Goal: Navigation & Orientation: Find specific page/section

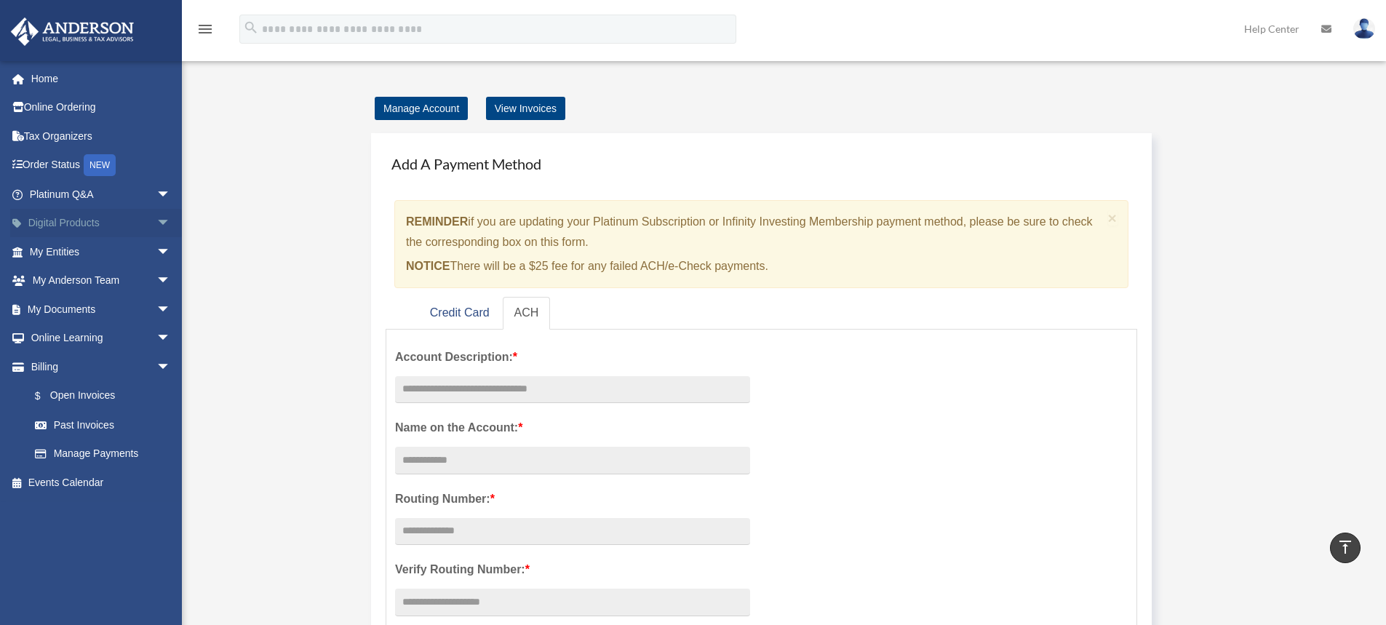
scroll to position [946, 0]
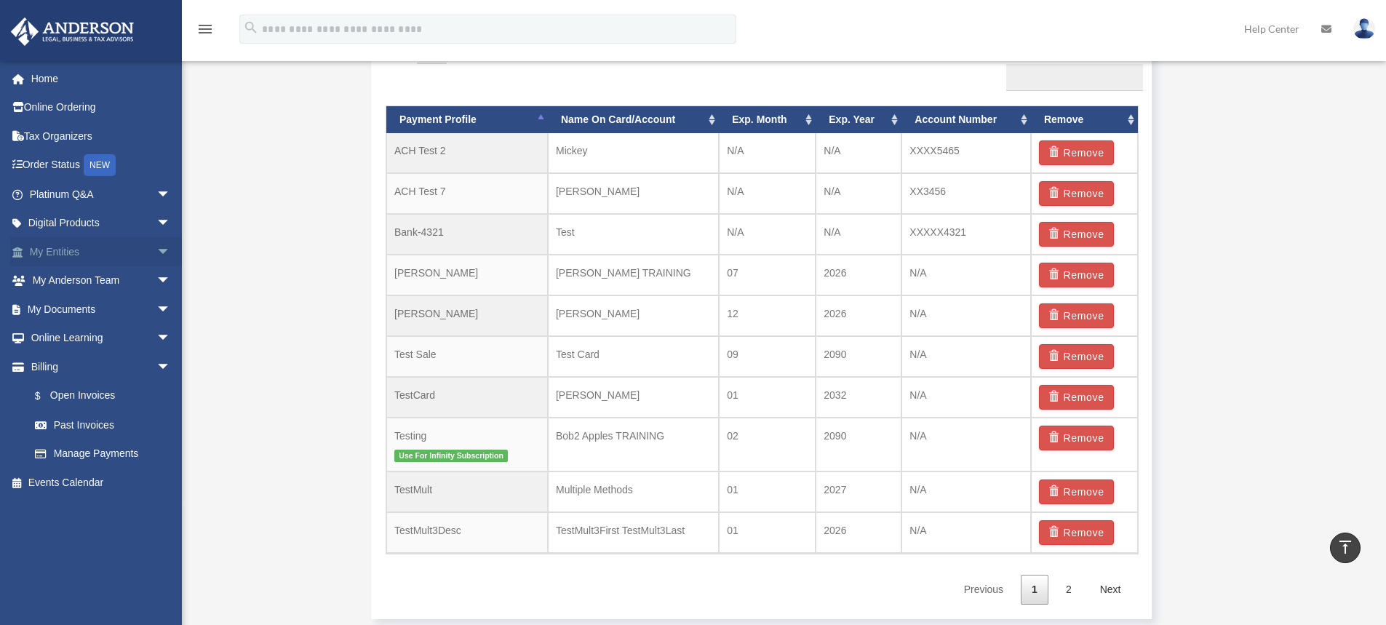
click at [126, 255] on link "My Entities arrow_drop_down" at bounding box center [101, 251] width 183 height 29
click at [156, 252] on span "arrow_drop_down" at bounding box center [170, 252] width 29 height 30
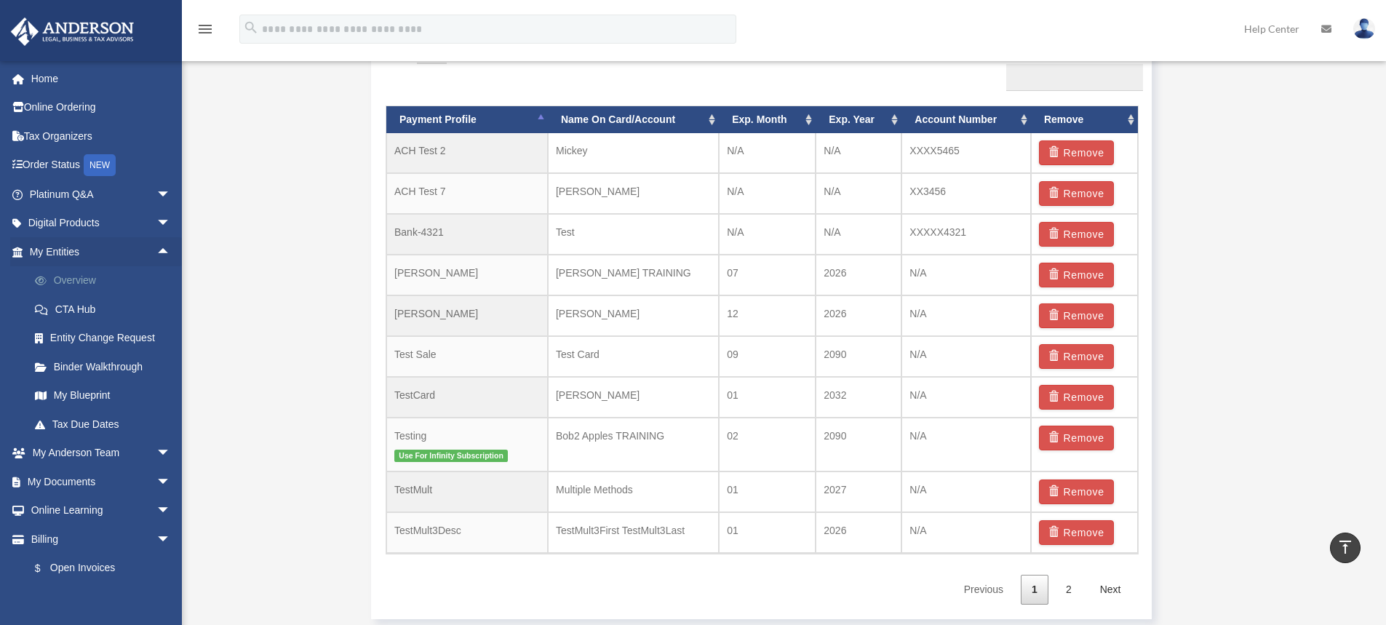
click at [100, 273] on link "Overview" at bounding box center [106, 280] width 172 height 29
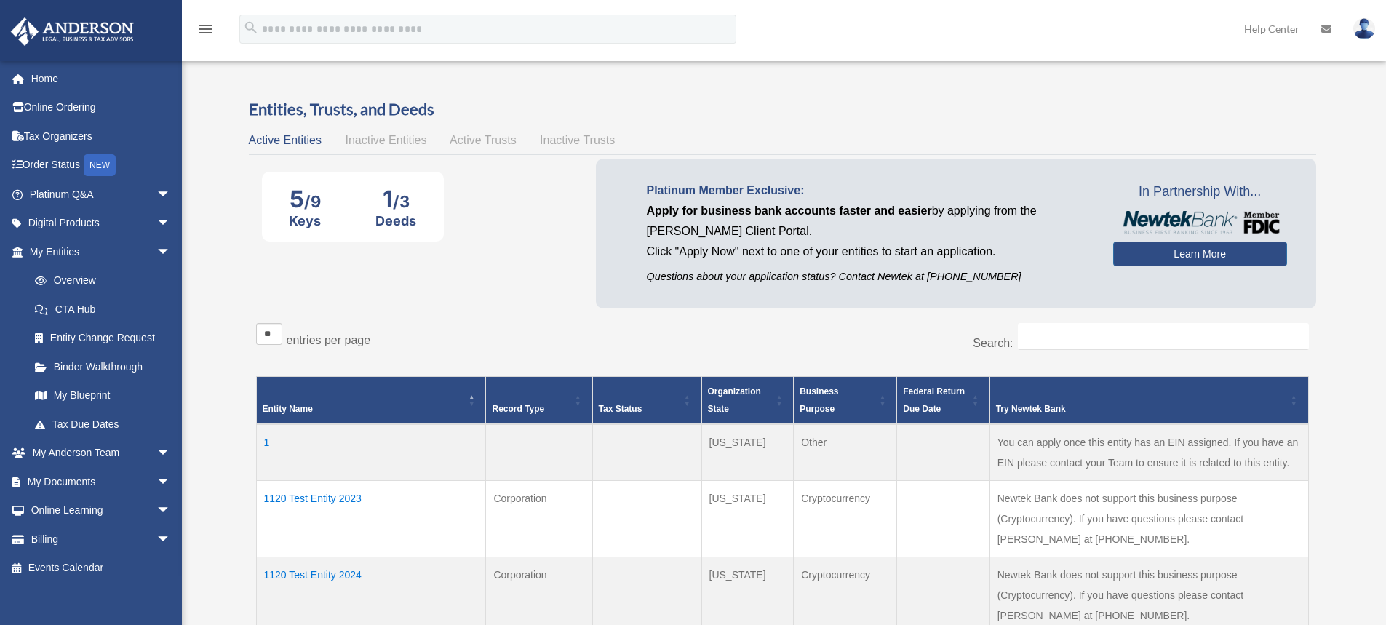
click at [402, 141] on span "Inactive Entities" at bounding box center [386, 140] width 82 height 12
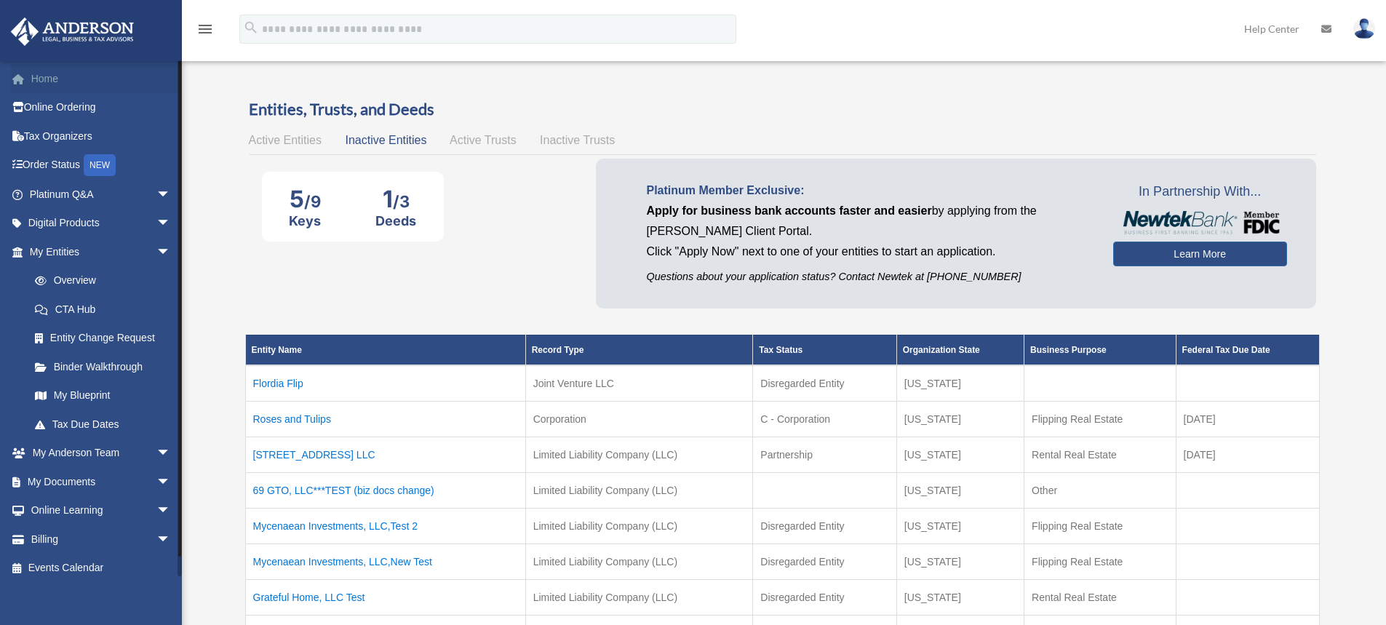
click at [59, 79] on link "Home" at bounding box center [101, 78] width 183 height 29
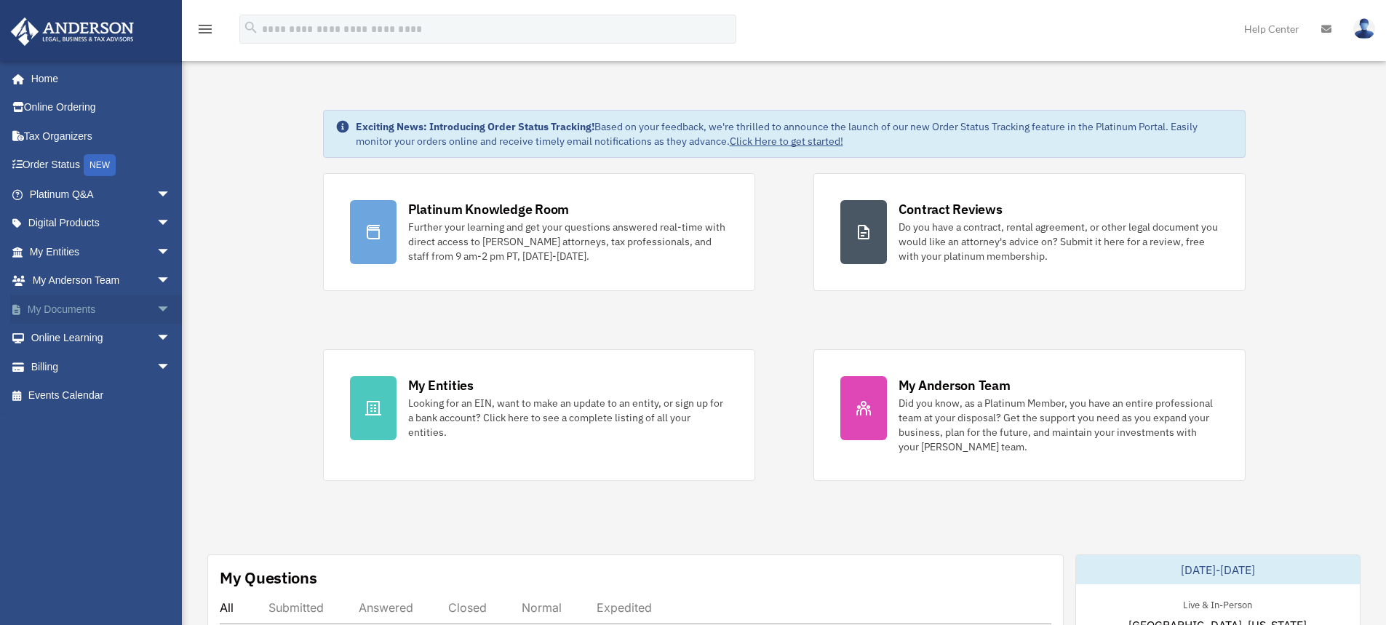
click at [156, 312] on span "arrow_drop_down" at bounding box center [170, 310] width 29 height 30
